Goal: Information Seeking & Learning: Learn about a topic

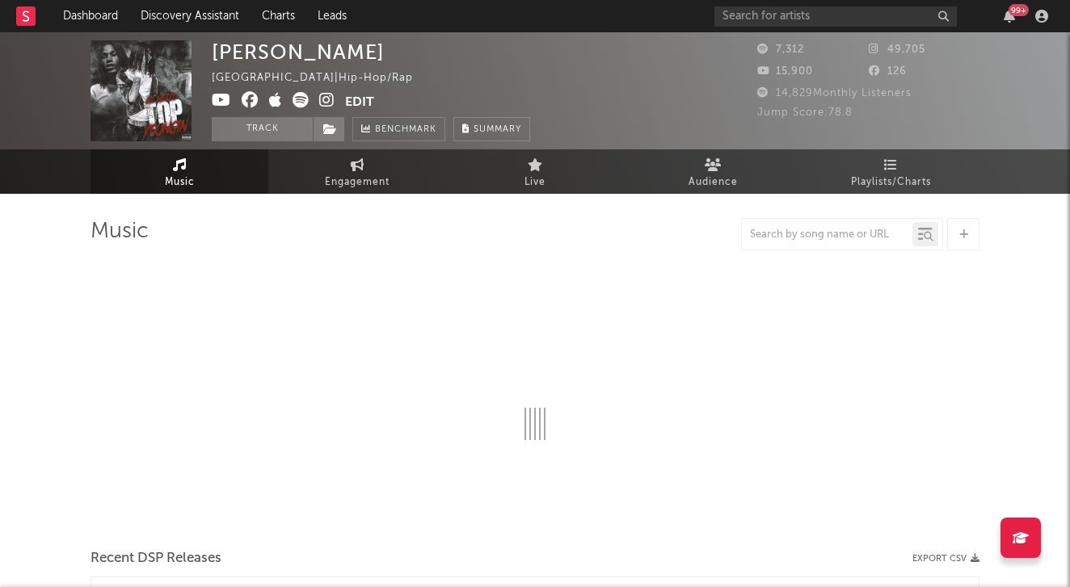
select select "6m"
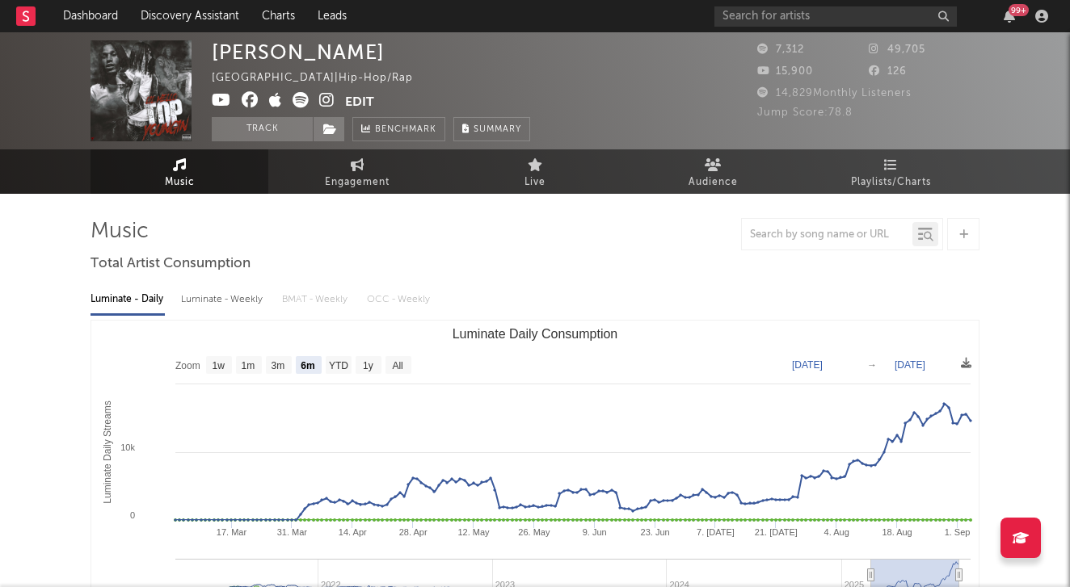
click at [256, 305] on div "Luminate - Weekly" at bounding box center [223, 299] width 85 height 27
select select "6m"
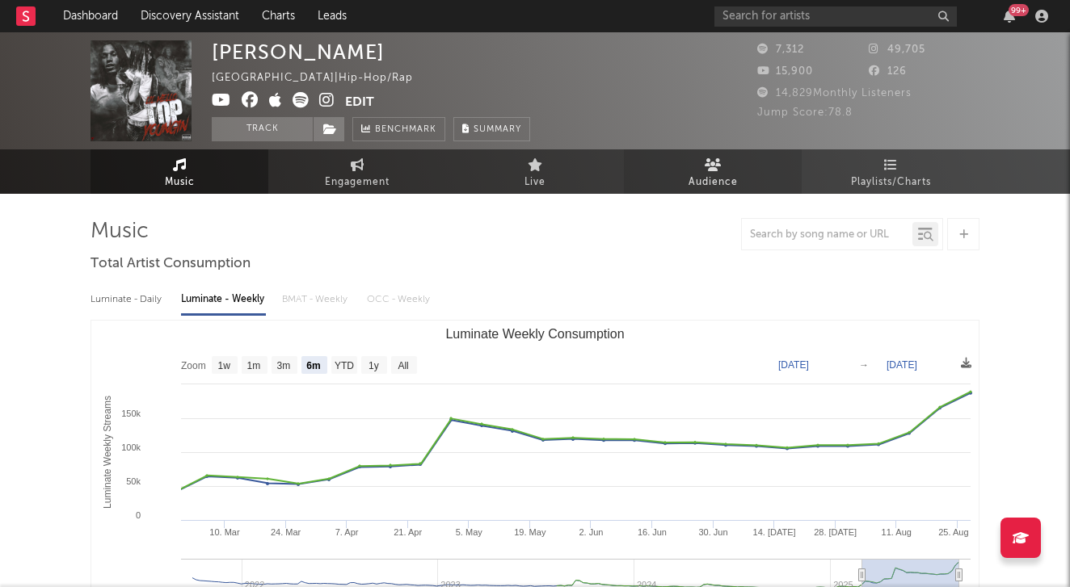
click at [738, 171] on link "Audience" at bounding box center [713, 171] width 178 height 44
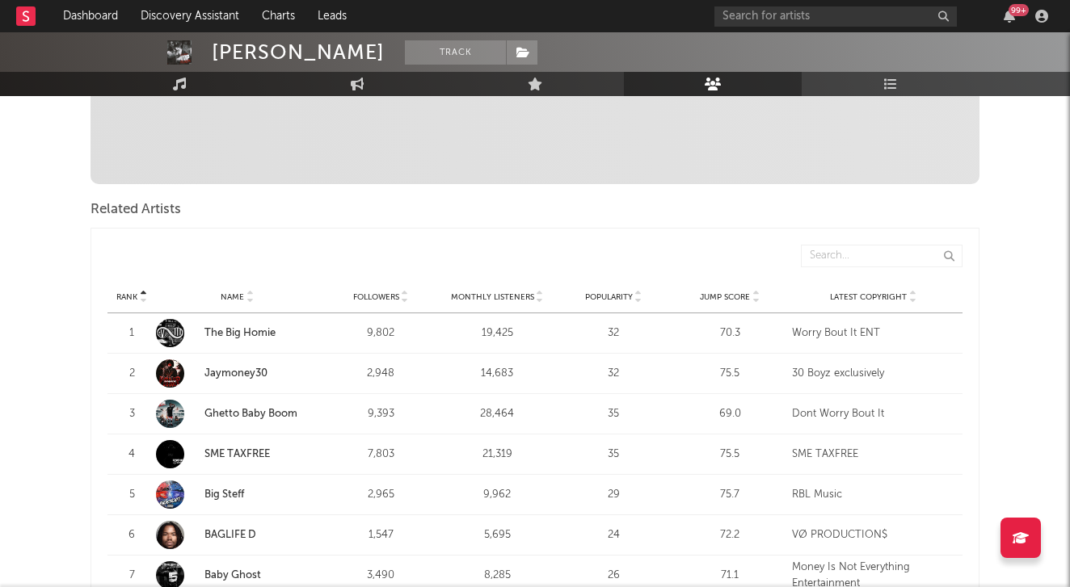
scroll to position [482, 0]
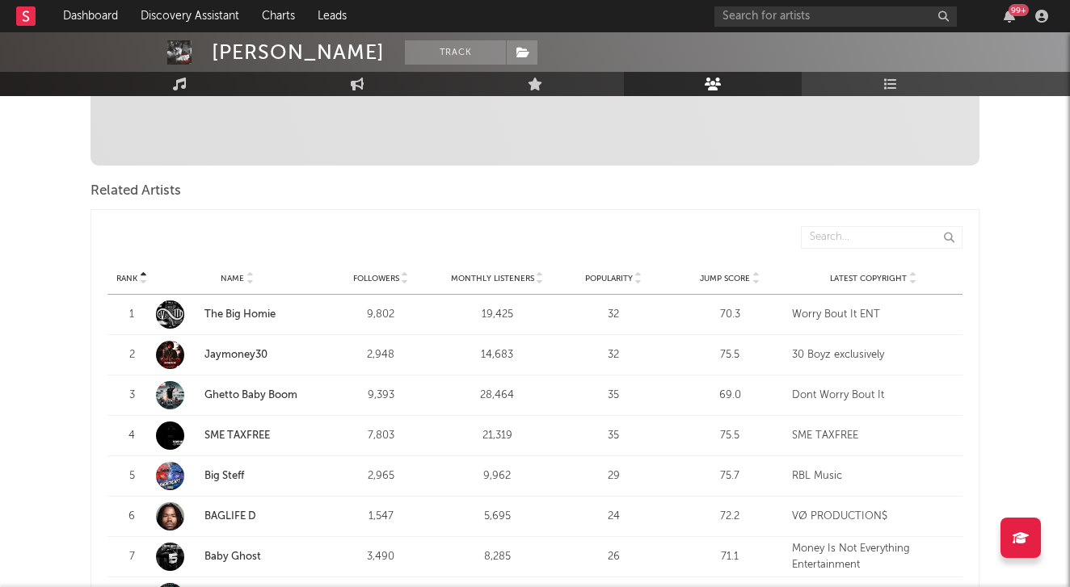
click at [754, 283] on icon at bounding box center [755, 282] width 8 height 6
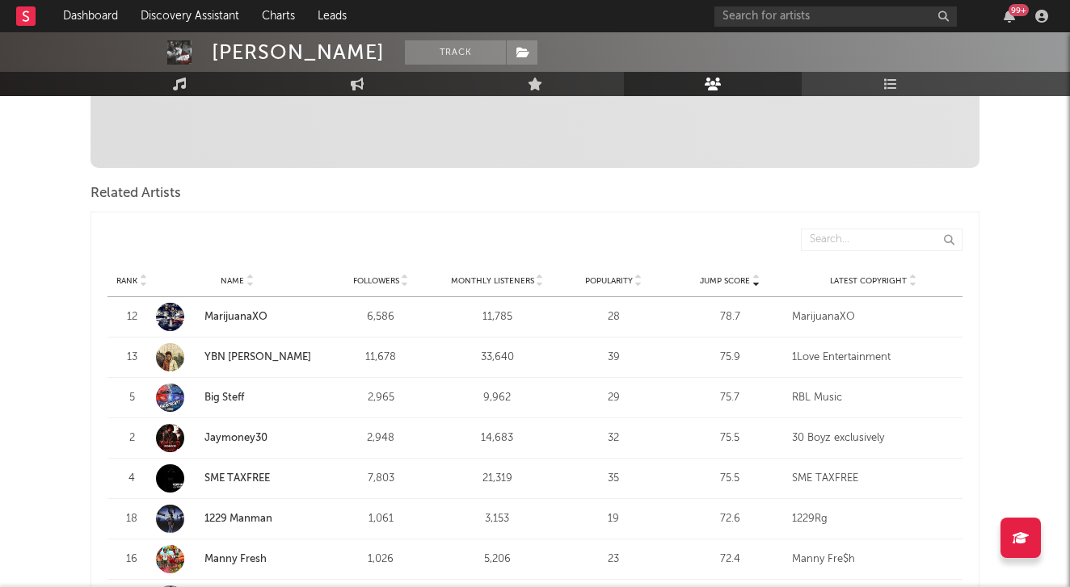
scroll to position [483, 0]
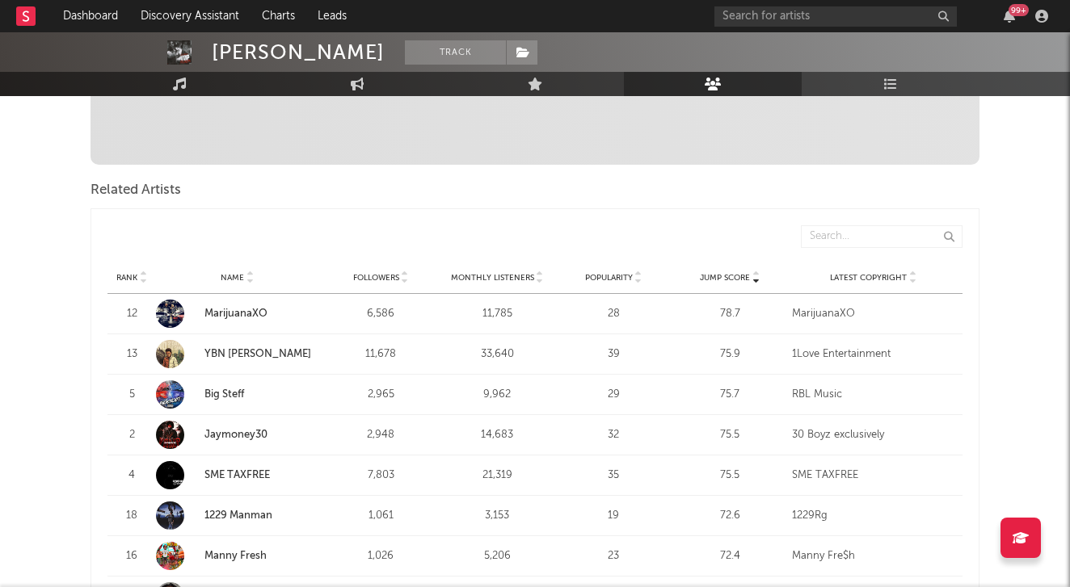
click at [147, 278] on icon at bounding box center [143, 281] width 8 height 6
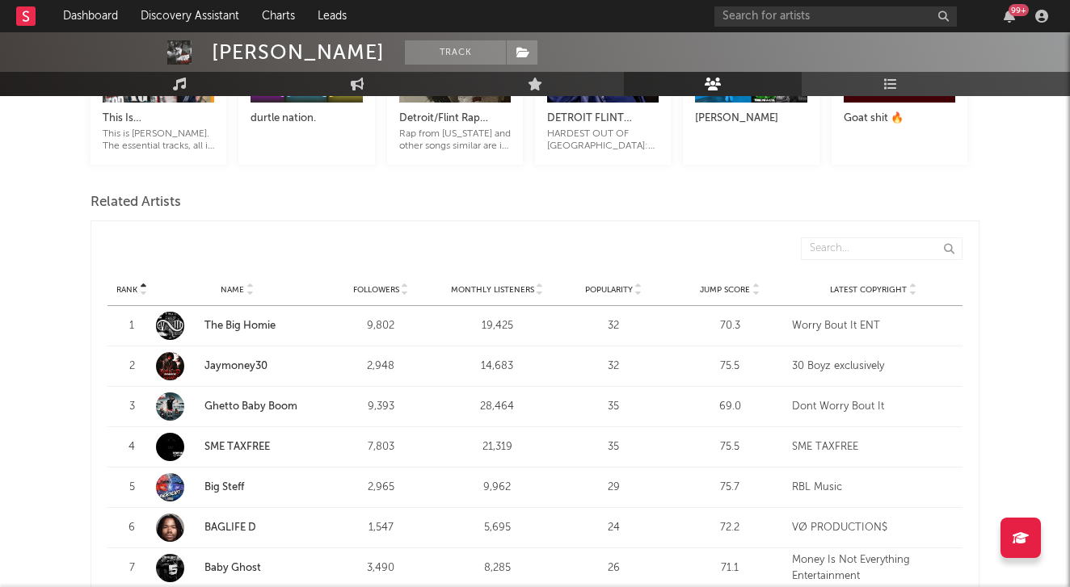
click at [751, 292] on icon at bounding box center [755, 293] width 8 height 6
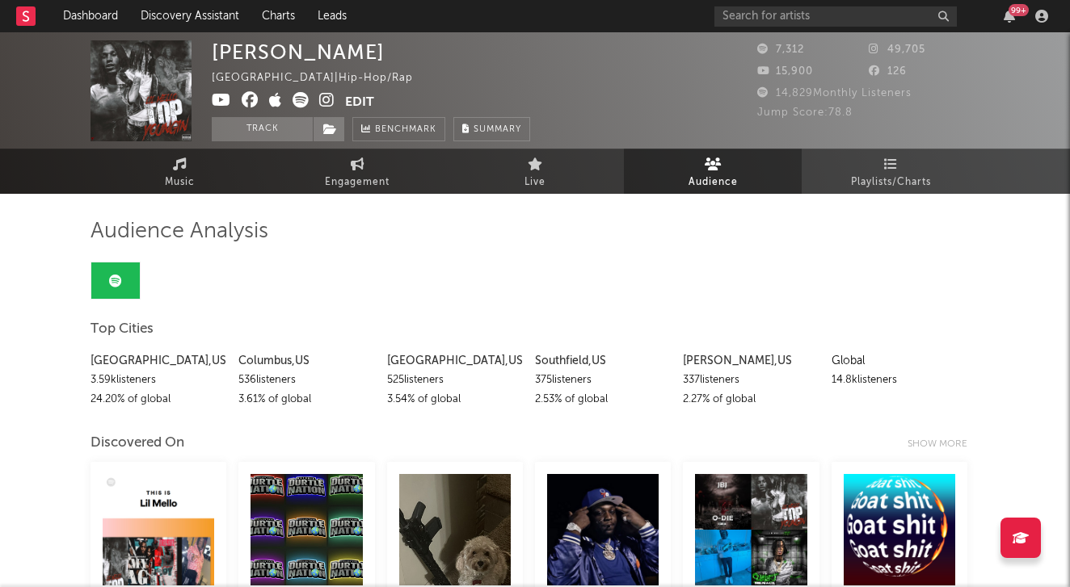
scroll to position [0, 0]
click at [172, 153] on link "Music" at bounding box center [179, 171] width 178 height 44
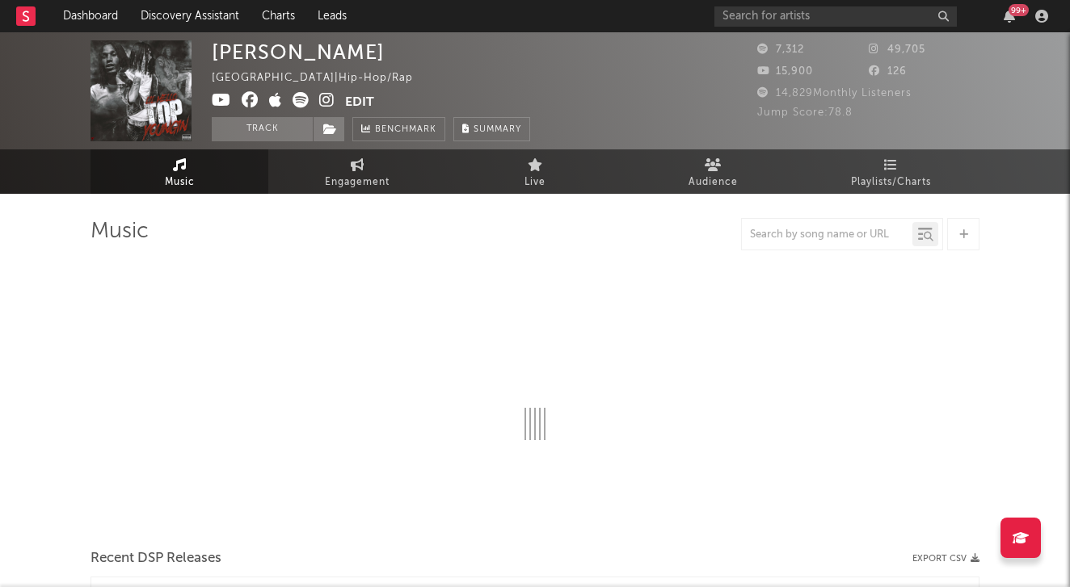
select select "6m"
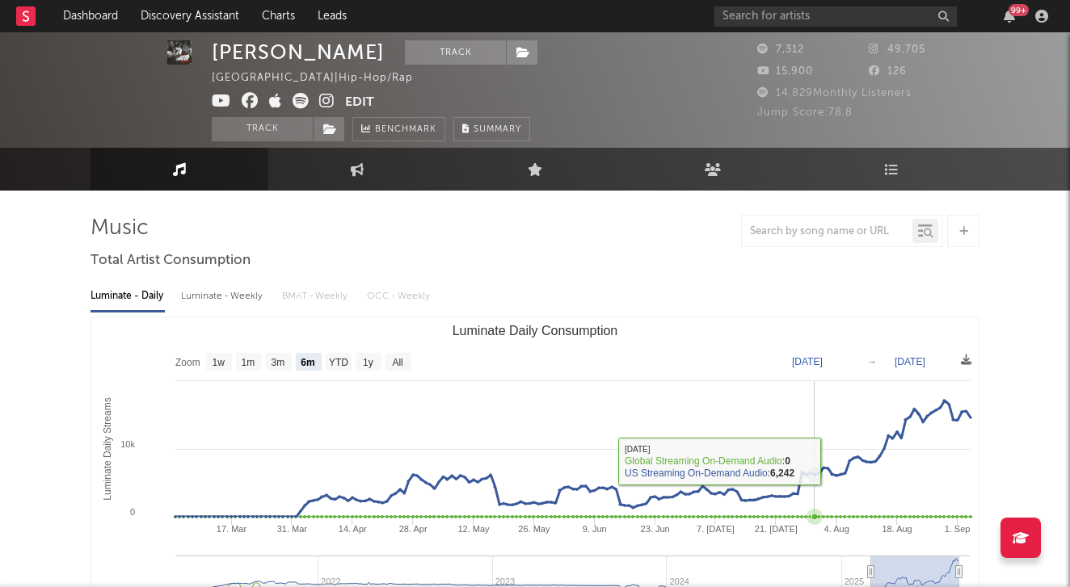
scroll to position [3, 0]
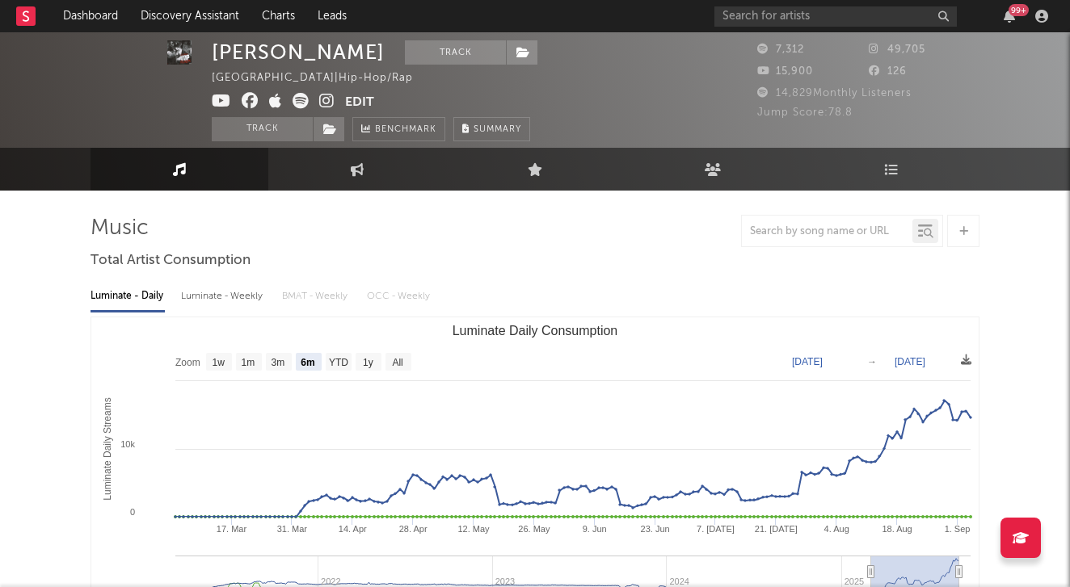
click at [251, 293] on div "Luminate - Weekly" at bounding box center [223, 296] width 85 height 27
select select "6m"
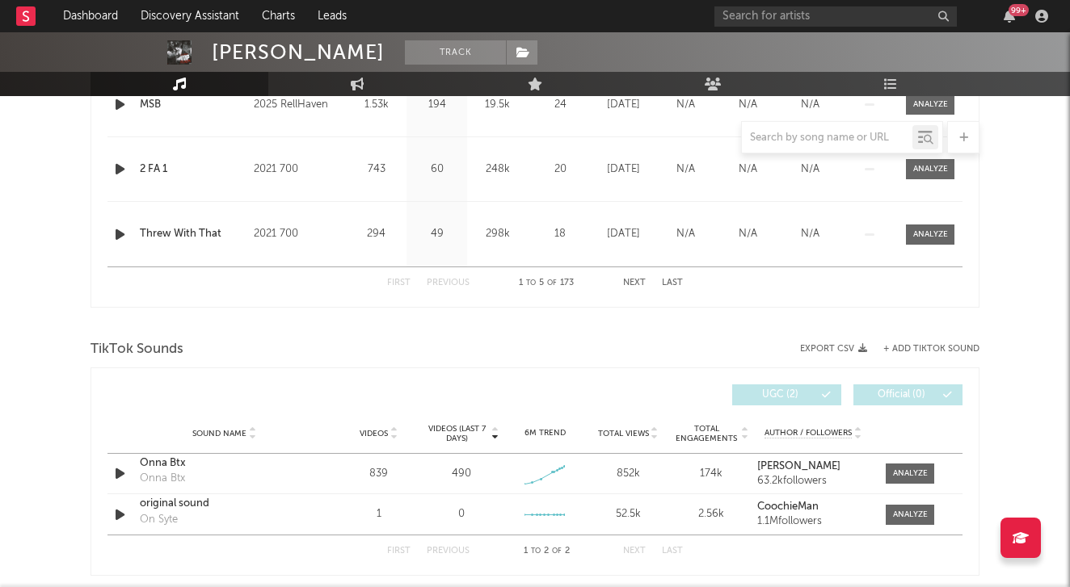
scroll to position [877, 0]
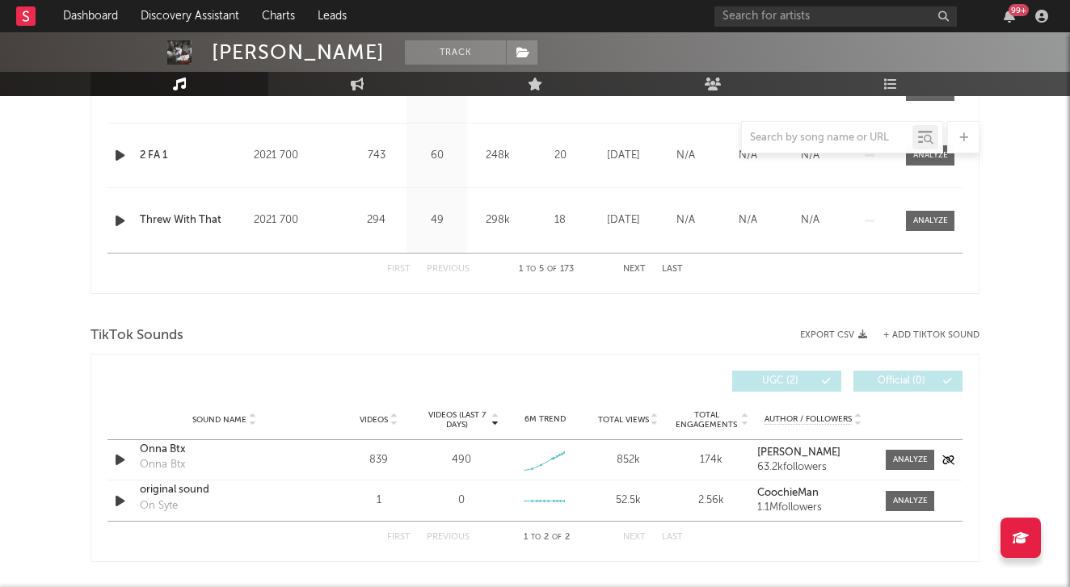
click at [775, 448] on strong "[PERSON_NAME]" at bounding box center [798, 453] width 83 height 11
click at [170, 448] on div "Onna Btx" at bounding box center [224, 450] width 169 height 16
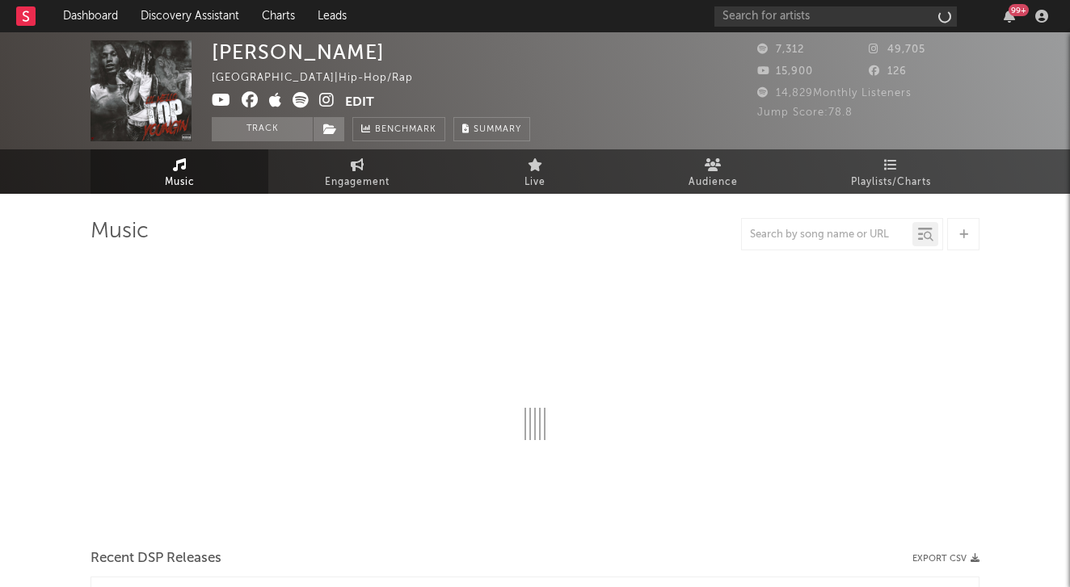
select select "6m"
